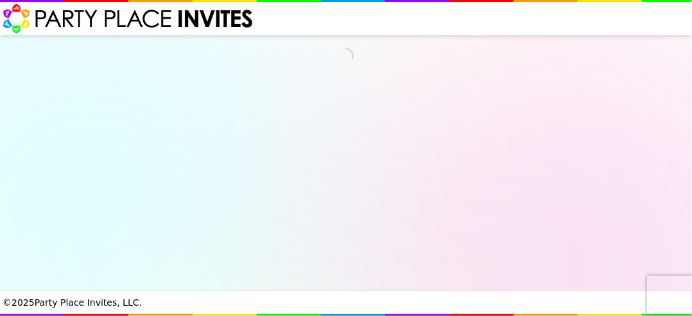
select select "530080"
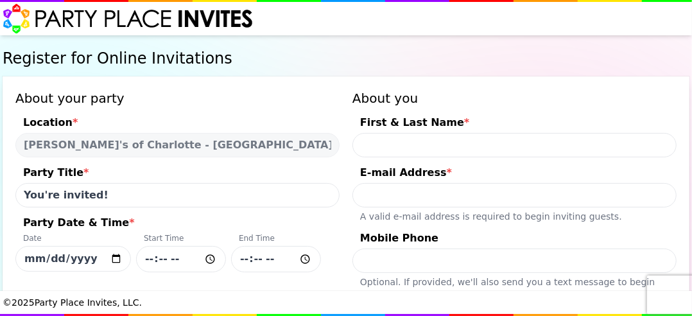
click at [373, 146] on input "First & Last Name *" at bounding box center [514, 145] width 324 height 24
type input "[PERSON_NAME]"
type input "[EMAIL_ADDRESS][DOMAIN_NAME]"
type input "9807011176"
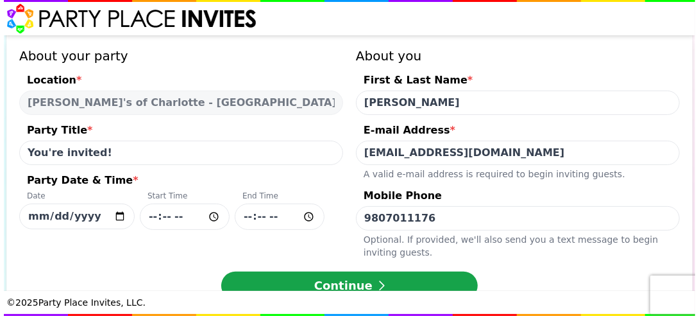
scroll to position [54, 0]
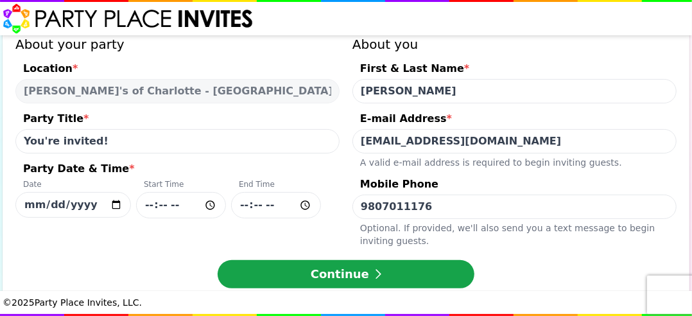
click at [119, 204] on input "[DATE]" at bounding box center [72, 205] width 115 height 26
type input "[DATE]"
click at [212, 201] on input "Party Date & Time * Date [DATE] Start Time End Time" at bounding box center [181, 205] width 90 height 26
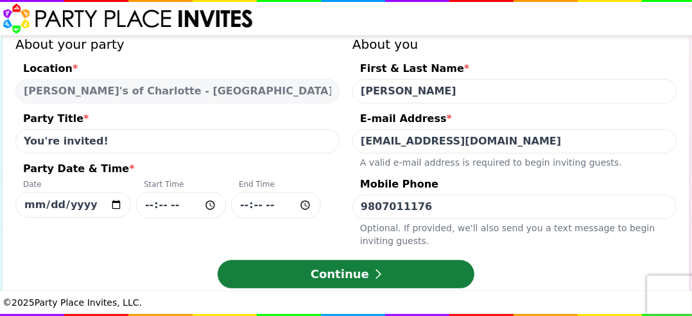
click at [341, 275] on button "Continue" at bounding box center [345, 274] width 257 height 28
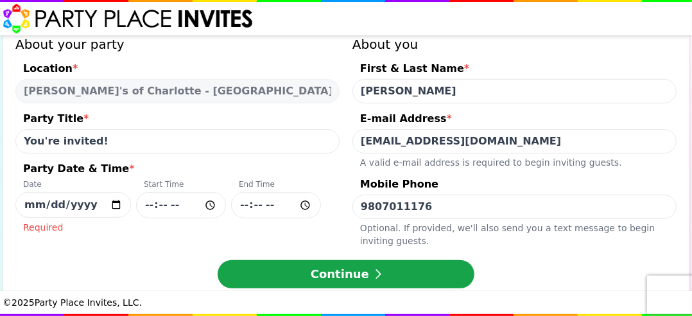
type input "14:00"
type input "16:00"
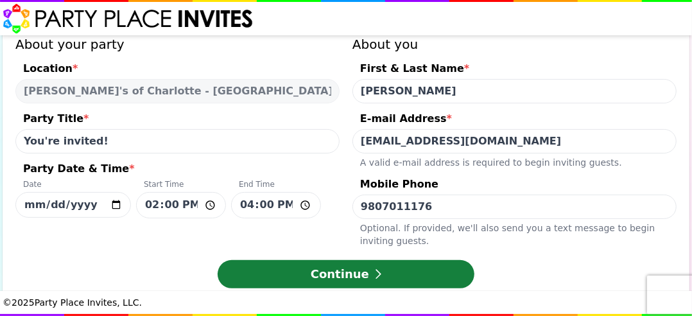
click at [314, 276] on button "Continue" at bounding box center [345, 274] width 257 height 28
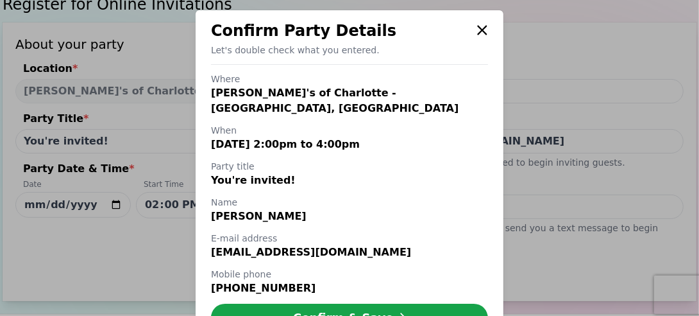
scroll to position [46, 0]
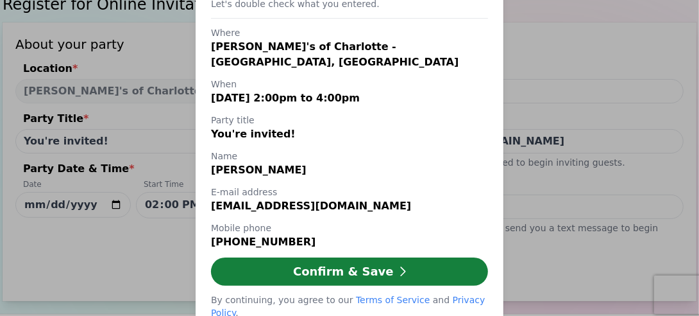
click at [388, 257] on button "Confirm & Save" at bounding box center [349, 271] width 277 height 28
